Goal: Task Accomplishment & Management: Use online tool/utility

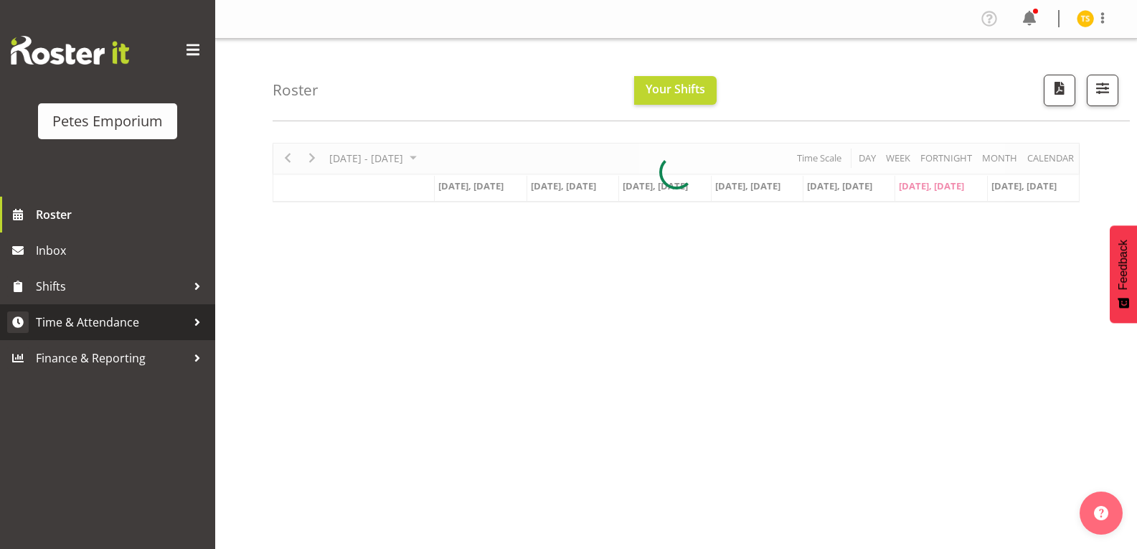
click at [111, 326] on span "Time & Attendance" at bounding box center [111, 322] width 151 height 22
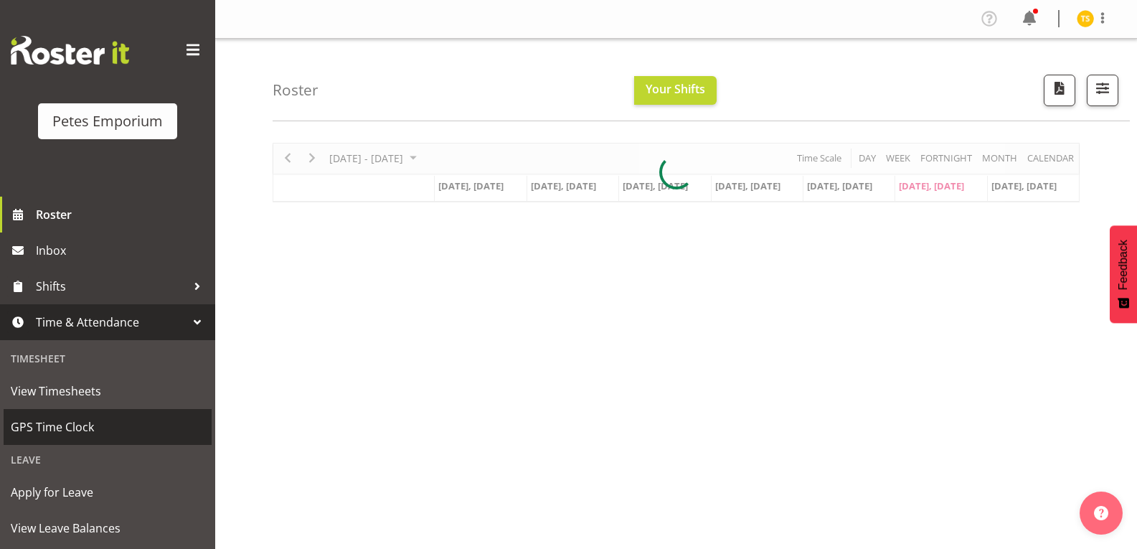
click at [58, 422] on span "GPS Time Clock" at bounding box center [108, 427] width 194 height 22
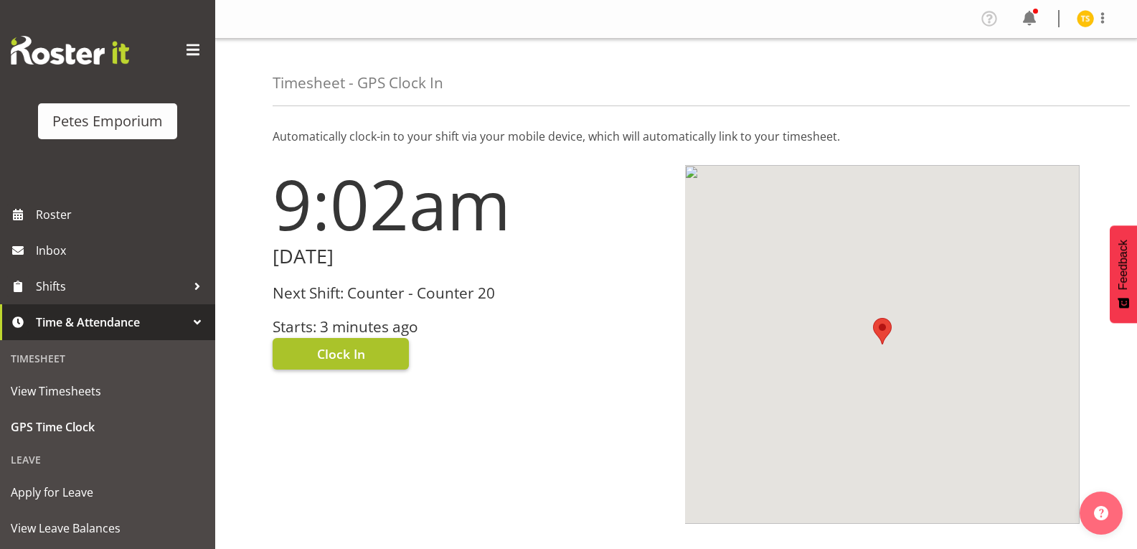
click at [302, 359] on button "Clock In" at bounding box center [340, 354] width 136 height 32
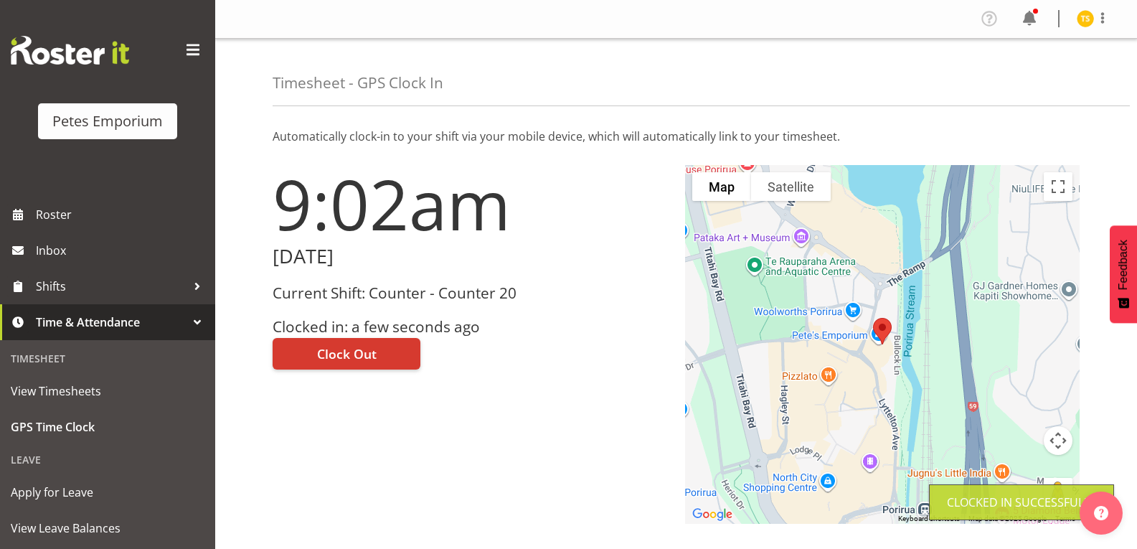
click at [1084, 19] on img at bounding box center [1084, 18] width 17 height 17
click at [1016, 82] on link "Log Out" at bounding box center [1042, 75] width 138 height 26
